Goal: Task Accomplishment & Management: Manage account settings

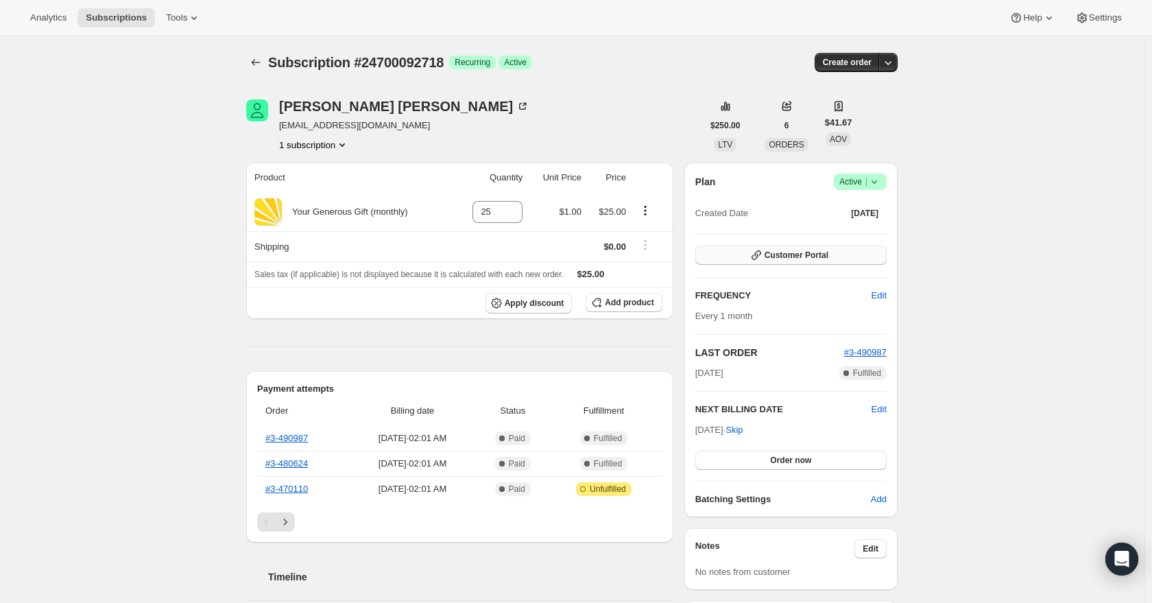
click at [777, 253] on span "Customer Portal" at bounding box center [796, 255] width 64 height 11
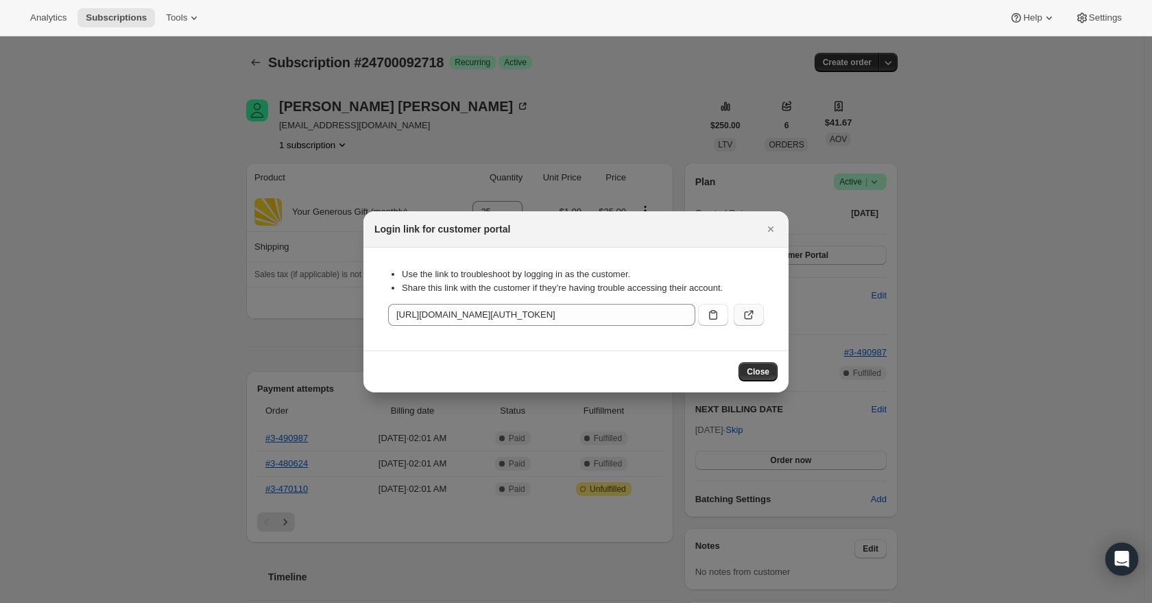
click at [749, 311] on icon ":r2b:" at bounding box center [749, 315] width 14 height 14
click at [768, 367] on span "Close" at bounding box center [757, 371] width 23 height 11
